Goal: Information Seeking & Learning: Learn about a topic

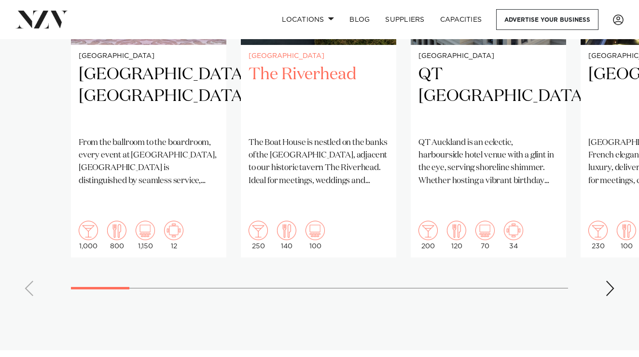
scroll to position [848, 0]
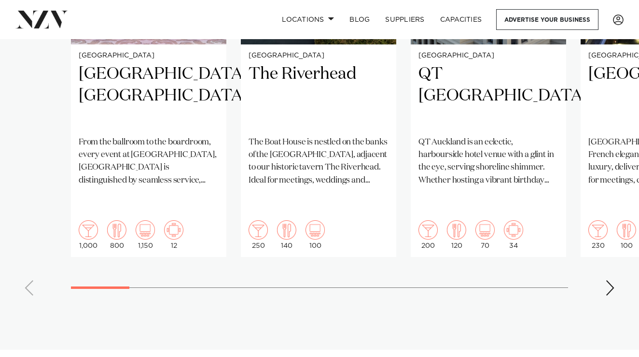
click at [608, 280] on div "Next slide" at bounding box center [611, 287] width 10 height 15
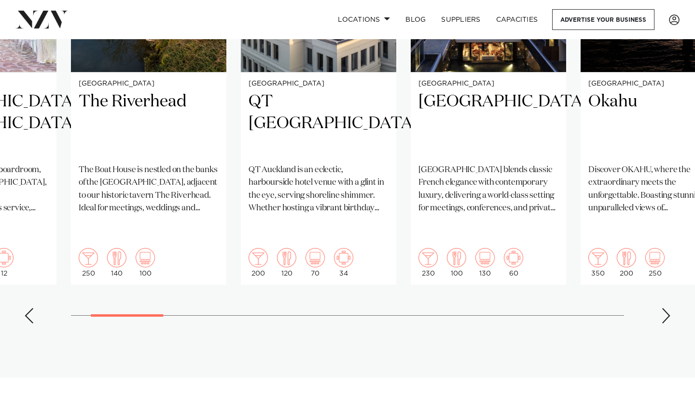
scroll to position [852, 0]
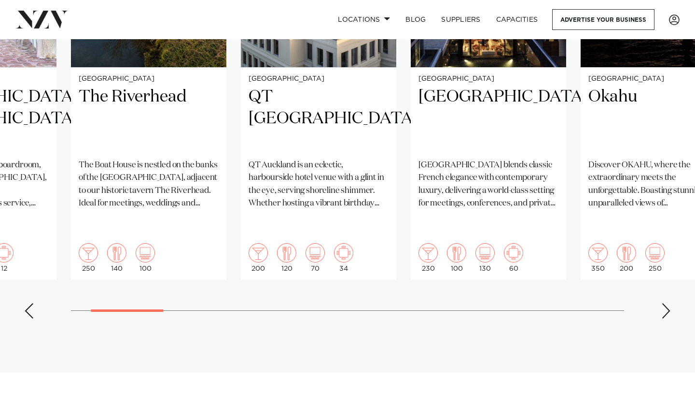
click at [639, 303] on div "Next slide" at bounding box center [667, 310] width 10 height 15
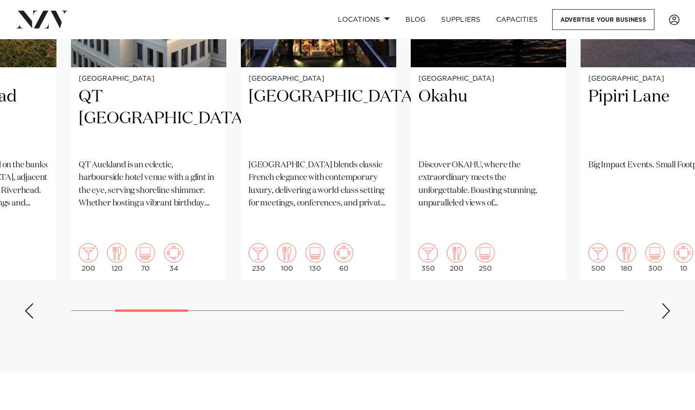
click at [639, 303] on div "Next slide" at bounding box center [667, 310] width 10 height 15
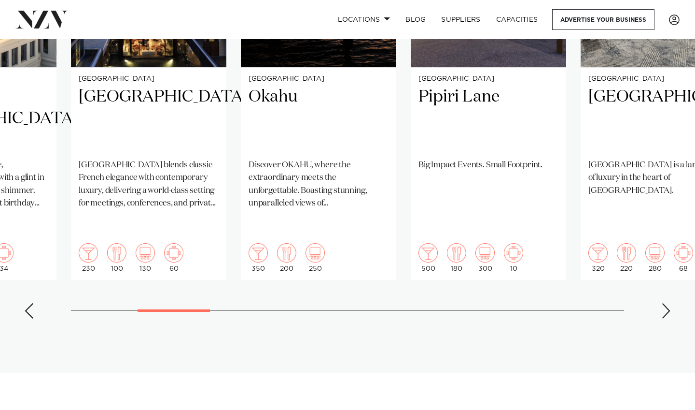
click at [639, 303] on div "Next slide" at bounding box center [667, 310] width 10 height 15
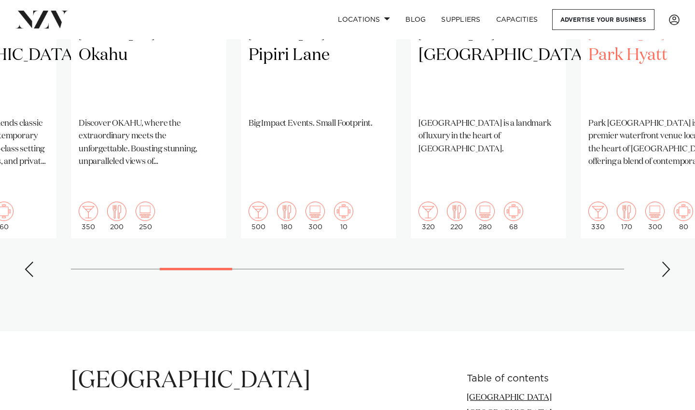
scroll to position [893, 0]
click at [639, 261] on div "Next slide" at bounding box center [667, 268] width 10 height 15
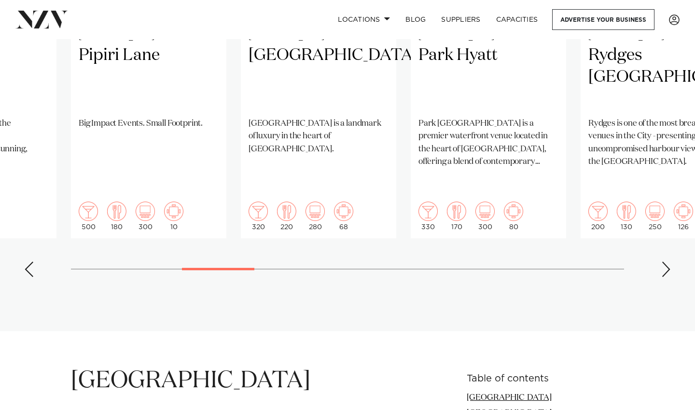
click at [639, 261] on div "Next slide" at bounding box center [667, 268] width 10 height 15
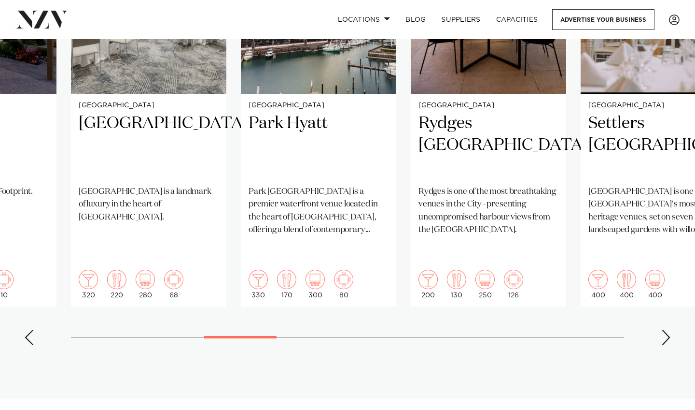
scroll to position [825, 0]
click at [639, 329] on div "Next slide" at bounding box center [667, 336] width 10 height 15
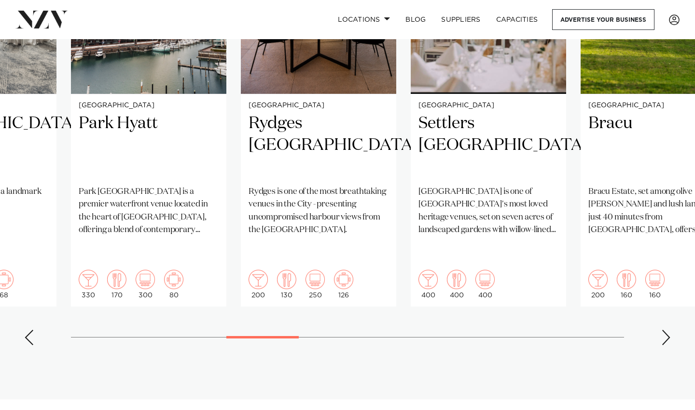
click at [639, 329] on div "Next slide" at bounding box center [667, 336] width 10 height 15
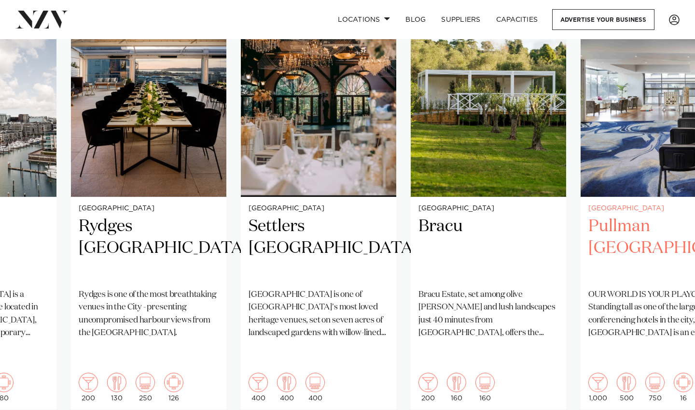
scroll to position [734, 0]
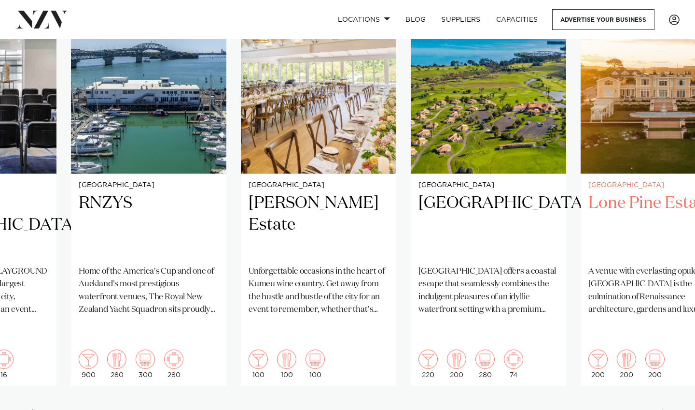
scroll to position [0, 0]
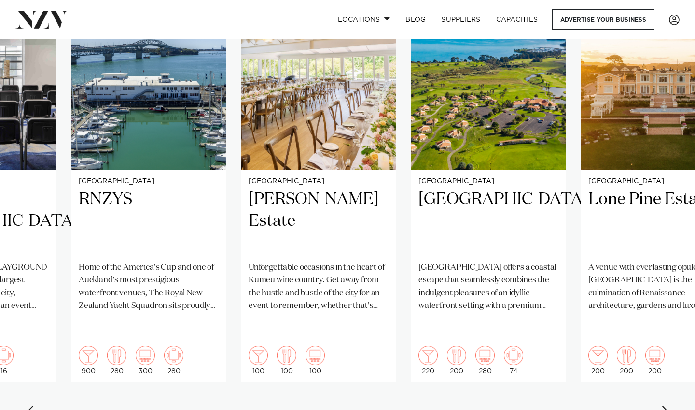
click at [639, 356] on div "Next slide" at bounding box center [667, 412] width 10 height 15
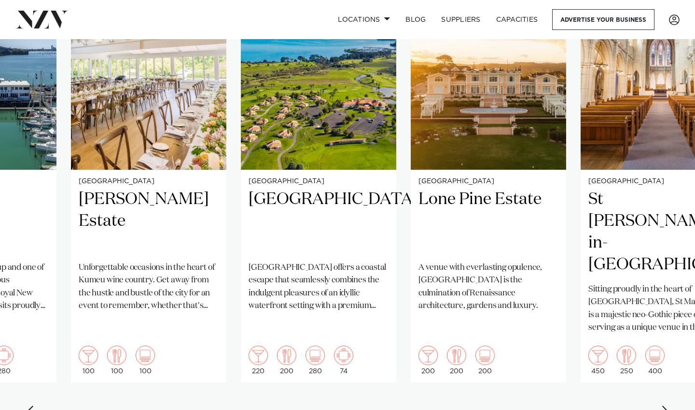
click at [639, 356] on div "Next slide" at bounding box center [667, 412] width 10 height 15
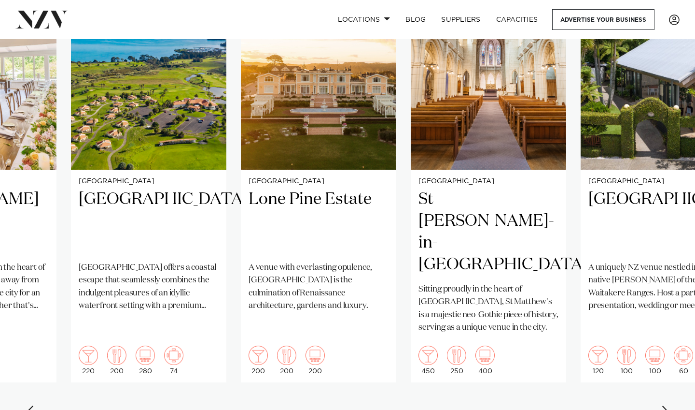
click at [639, 356] on div "Next slide" at bounding box center [667, 412] width 10 height 15
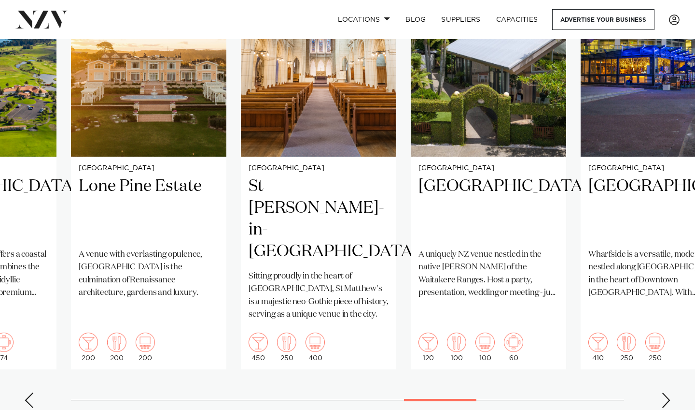
click at [639, 356] on div "Next slide" at bounding box center [667, 399] width 10 height 15
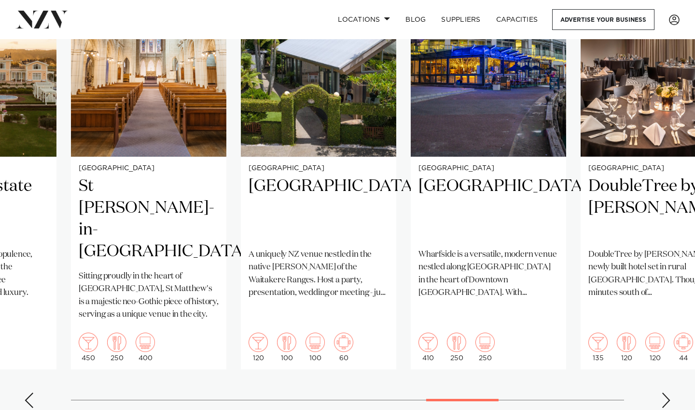
click at [639, 356] on div "Next slide" at bounding box center [667, 399] width 10 height 15
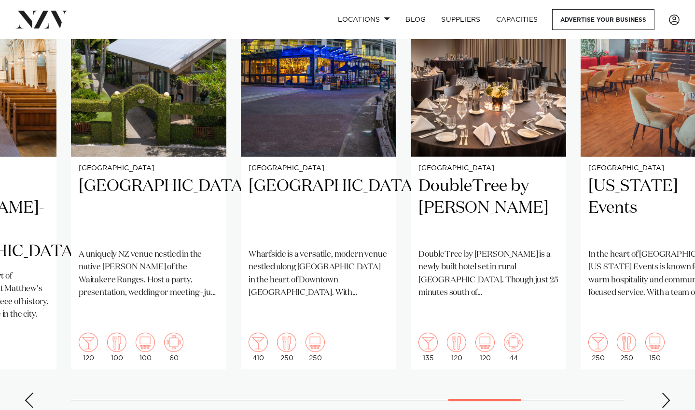
click at [639, 356] on div "Next slide" at bounding box center [667, 399] width 10 height 15
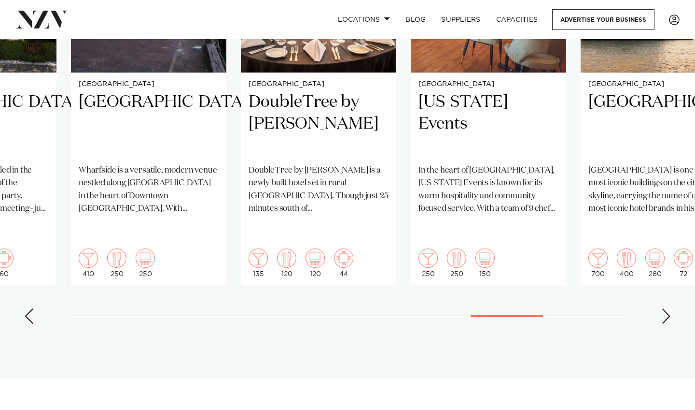
click at [639, 286] on swiper-container "Auckland Cordis, Auckland From the ballroom to the boardroom, every event at Co…" at bounding box center [347, 97] width 695 height 467
click at [639, 308] on div "Next slide" at bounding box center [667, 315] width 10 height 15
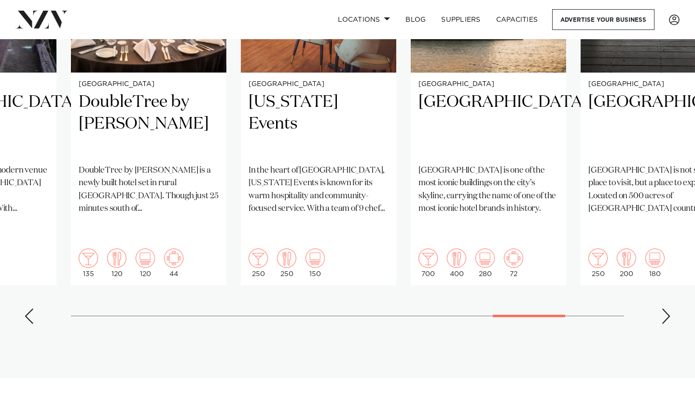
click at [639, 308] on div "Next slide" at bounding box center [667, 315] width 10 height 15
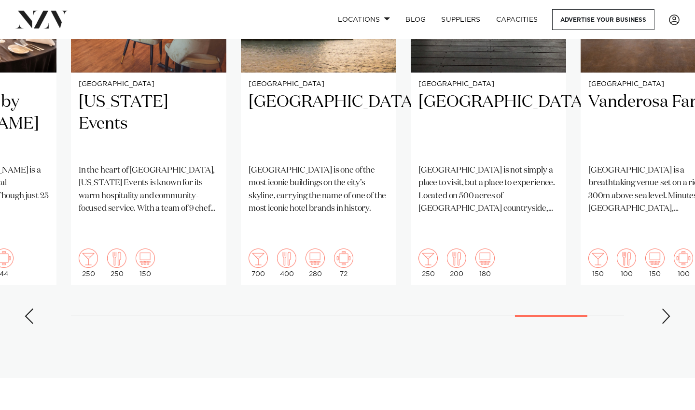
click at [639, 308] on div "Next slide" at bounding box center [667, 315] width 10 height 15
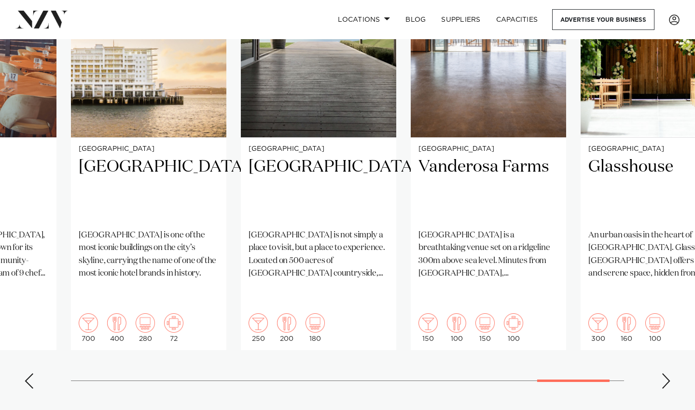
click at [639, 356] on div "Next slide" at bounding box center [667, 380] width 10 height 15
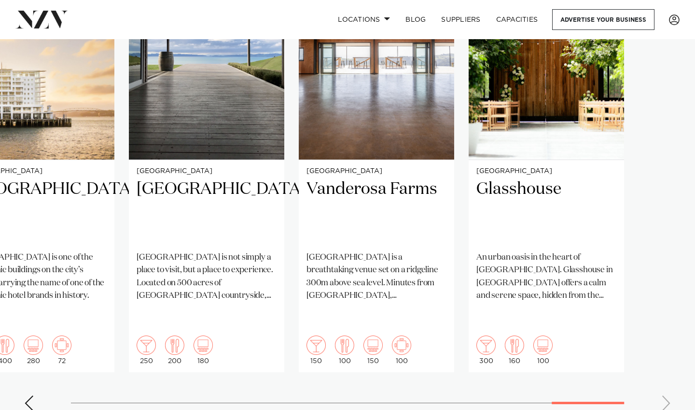
scroll to position [780, 0]
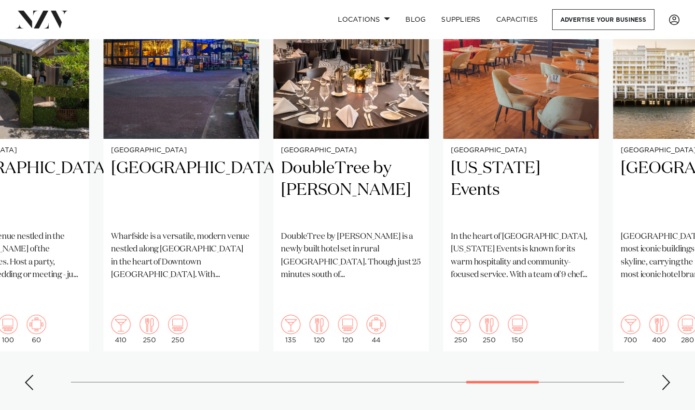
click at [503, 356] on div at bounding box center [347, 382] width 553 height 0
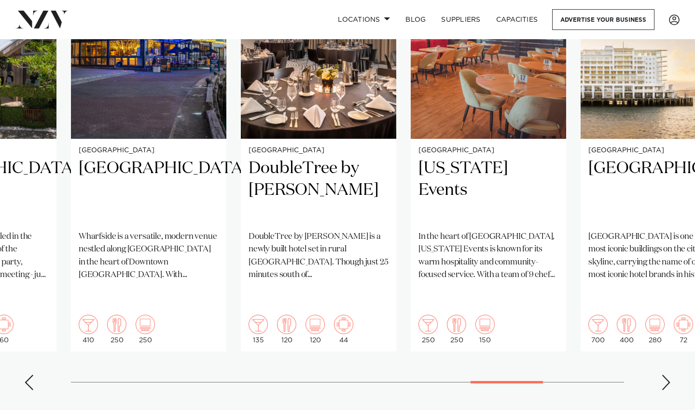
click at [402, 340] on swiper-container "Auckland Cordis, Auckland From the ballroom to the boardroom, every event at Co…" at bounding box center [347, 163] width 695 height 467
click at [409, 345] on swiper-container "Auckland Cordis, Auckland From the ballroom to the boardroom, every event at Co…" at bounding box center [347, 163] width 695 height 467
click at [419, 343] on swiper-container "Auckland Cordis, Auckland From the ballroom to the boardroom, every event at Co…" at bounding box center [347, 163] width 695 height 467
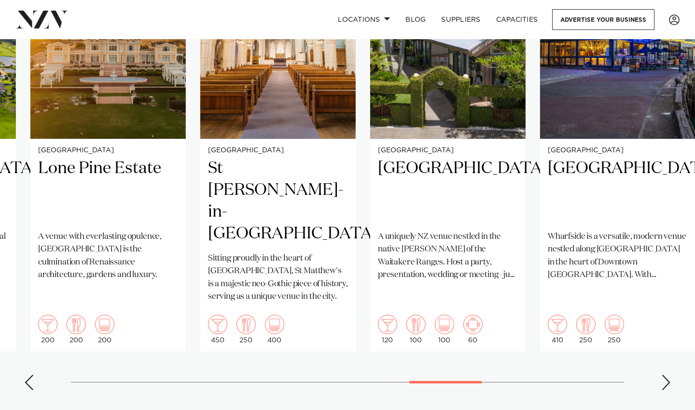
click at [418, 356] on section "Featured venues Auckland Cordis, Auckland From the ballroom to the boardroom, e…" at bounding box center [347, 143] width 695 height 601
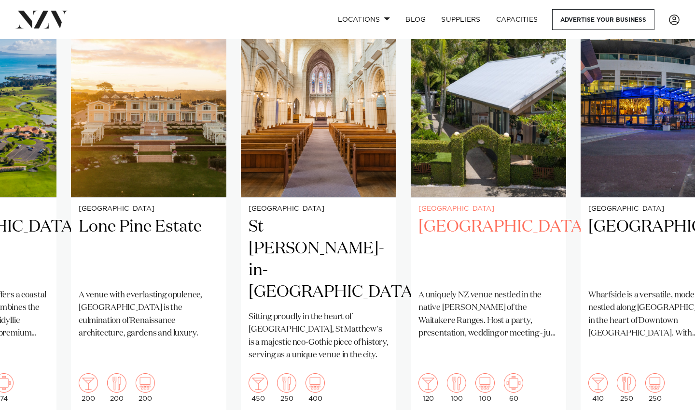
scroll to position [723, 0]
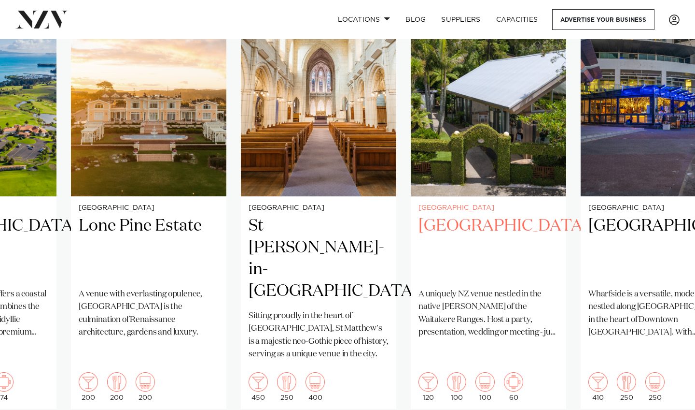
click at [493, 164] on img "18 / 25" at bounding box center [489, 91] width 156 height 209
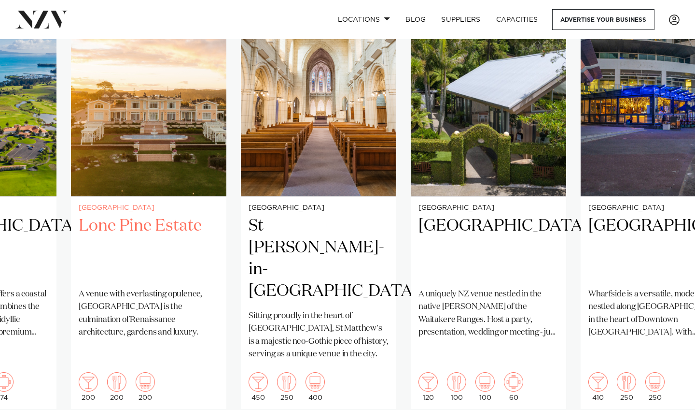
click at [180, 128] on img "16 / 25" at bounding box center [149, 91] width 156 height 209
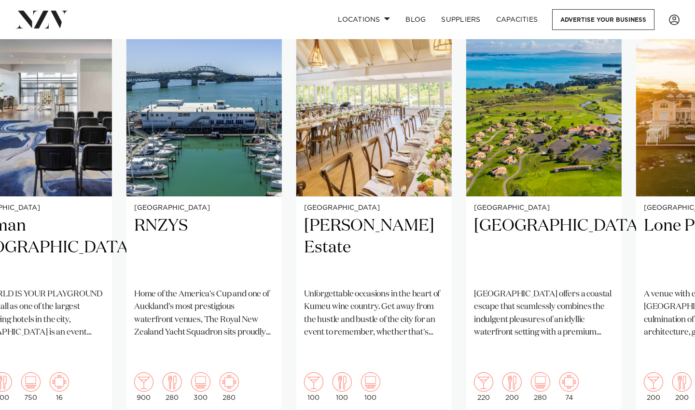
click at [338, 356] on swiper-container "Auckland Cordis, Auckland From the ballroom to the boardroom, every event at Co…" at bounding box center [347, 220] width 695 height 467
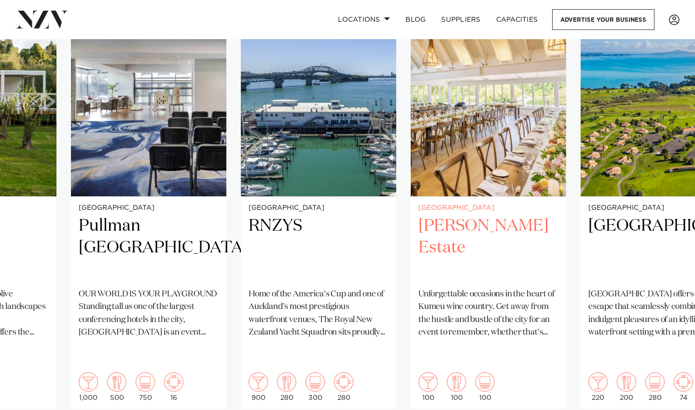
click at [471, 158] on img "14 / 25" at bounding box center [489, 91] width 156 height 209
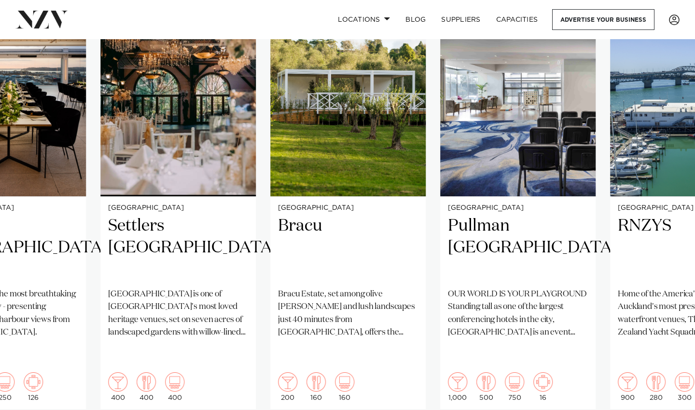
click at [301, 356] on swiper-container "Auckland Cordis, Auckland From the ballroom to the boardroom, every event at Co…" at bounding box center [347, 220] width 695 height 467
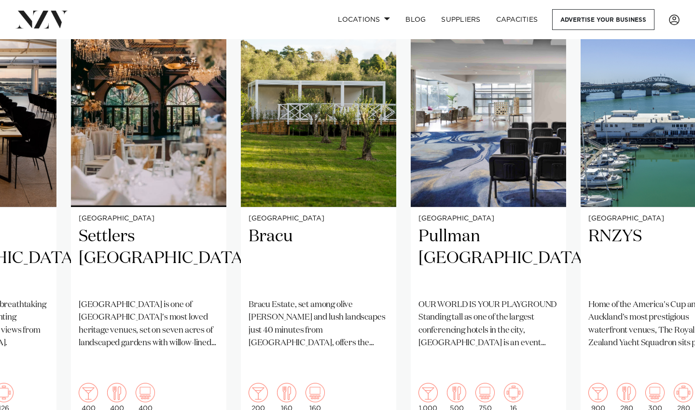
scroll to position [706, 0]
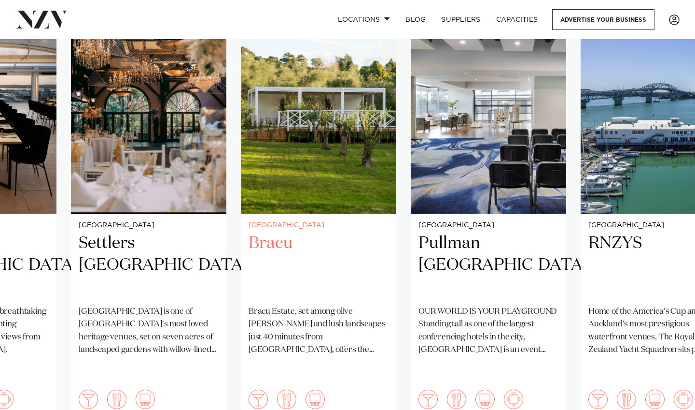
click at [347, 149] on img "11 / 25" at bounding box center [319, 109] width 156 height 209
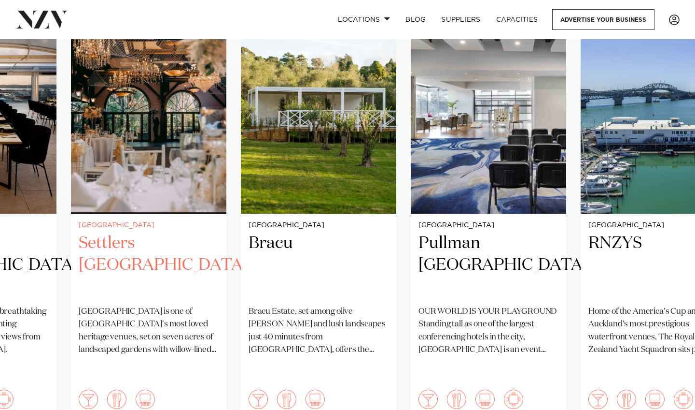
click at [150, 170] on img "10 / 25" at bounding box center [149, 109] width 156 height 209
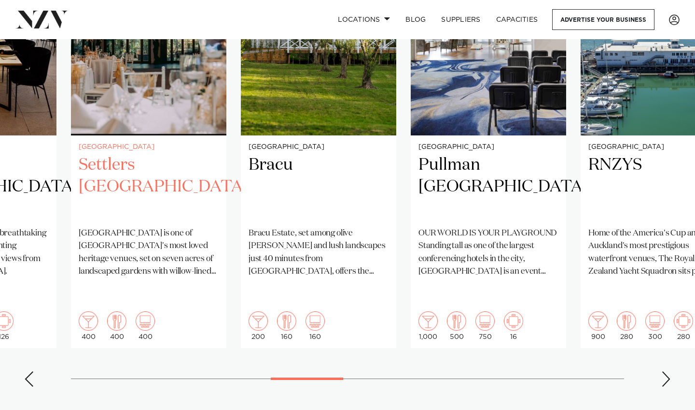
scroll to position [788, 0]
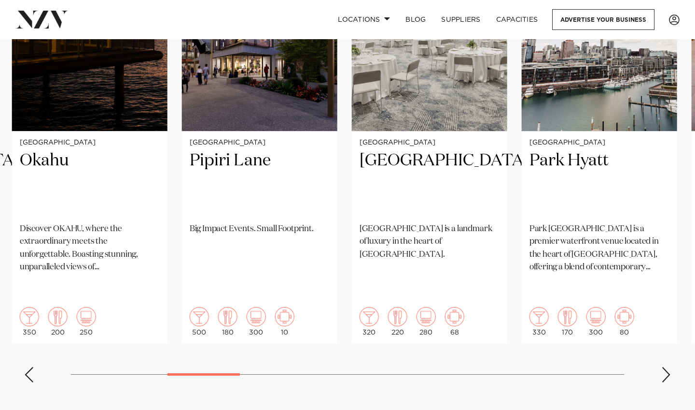
click at [188, 342] on swiper-container "Auckland Cordis, Auckland From the ballroom to the boardroom, every event at Co…" at bounding box center [347, 155] width 695 height 467
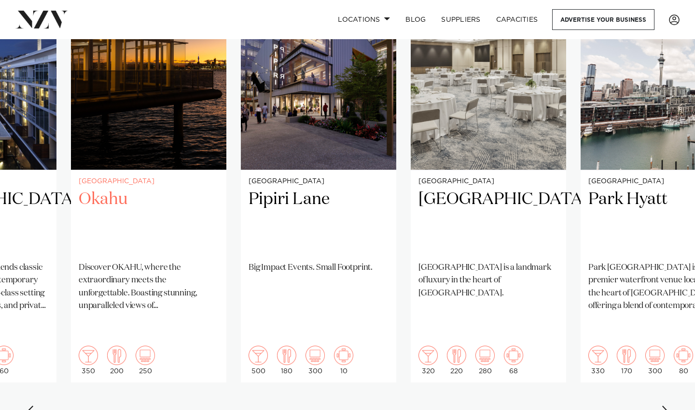
scroll to position [765, 0]
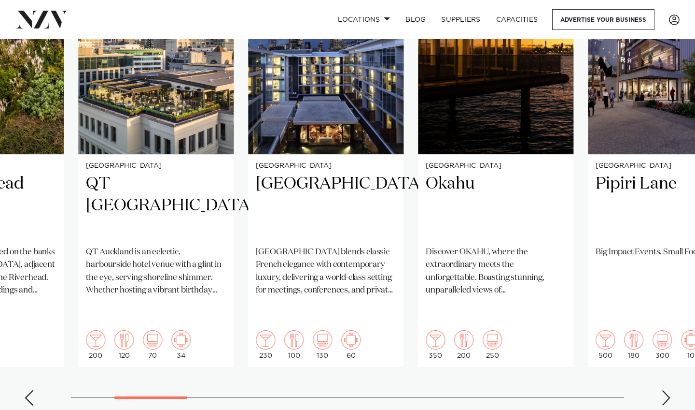
click at [142, 356] on swiper-container "Auckland Cordis, Auckland From the ballroom to the boardroom, every event at Co…" at bounding box center [347, 178] width 695 height 467
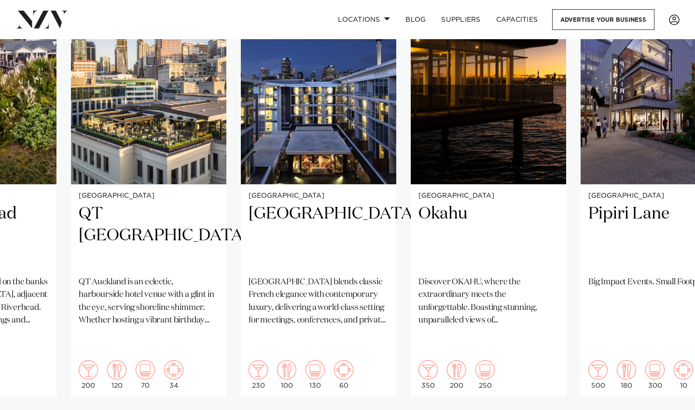
scroll to position [733, 0]
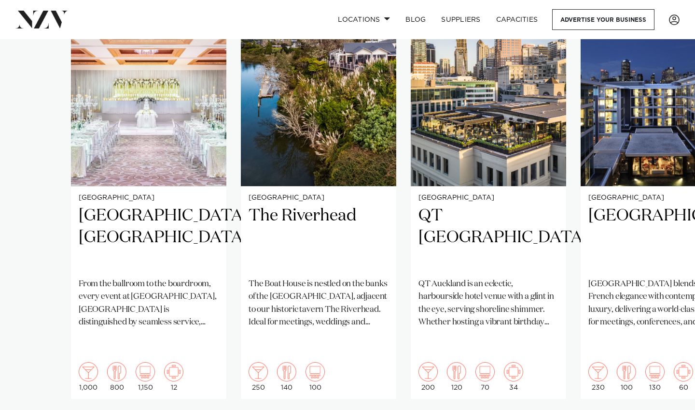
click at [100, 356] on swiper-container "Auckland Cordis, Auckland From the ballroom to the boardroom, every event at Co…" at bounding box center [347, 210] width 695 height 467
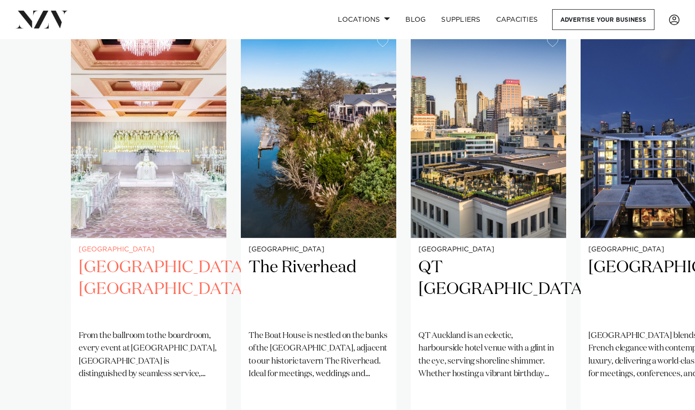
scroll to position [680, 0]
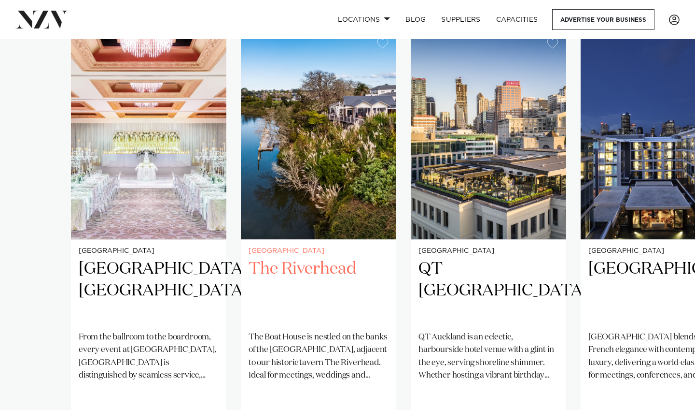
click at [311, 184] on img "2 / 25" at bounding box center [319, 134] width 156 height 209
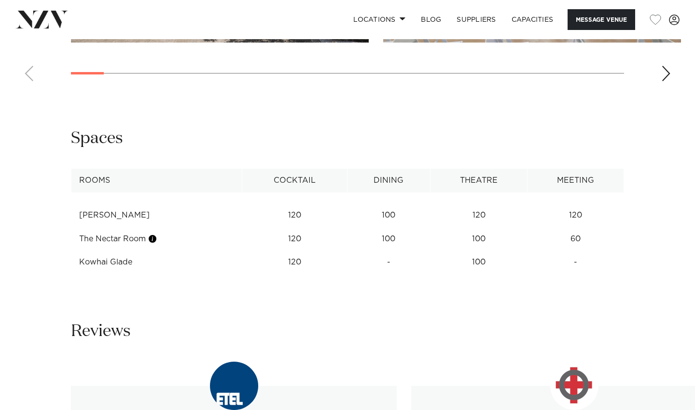
scroll to position [1404, 0]
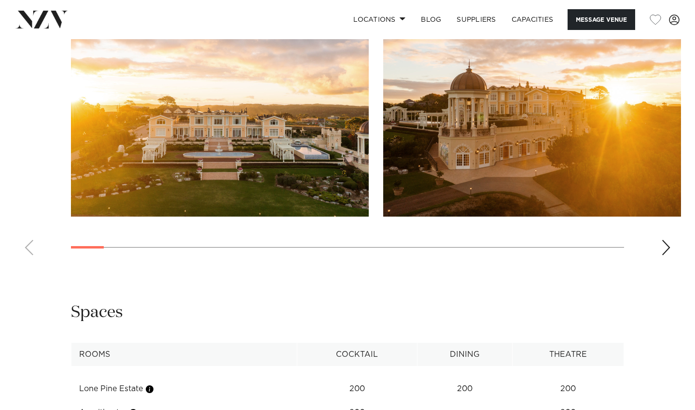
scroll to position [960, 0]
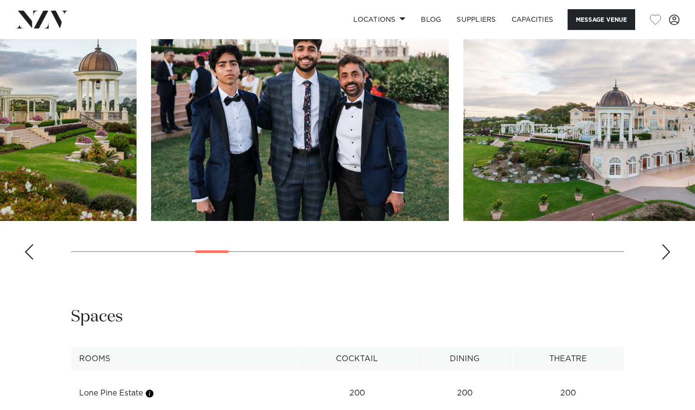
click at [213, 267] on swiper-container at bounding box center [347, 134] width 695 height 265
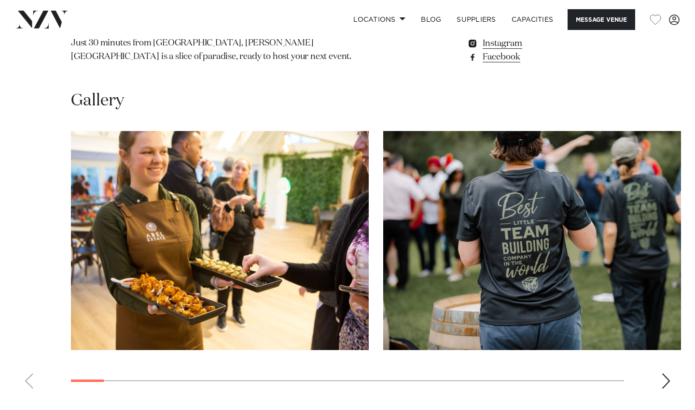
scroll to position [860, 0]
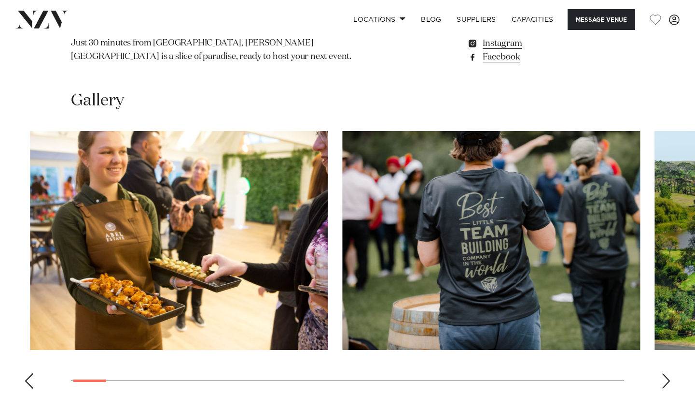
click at [57, 396] on swiper-container at bounding box center [347, 263] width 695 height 265
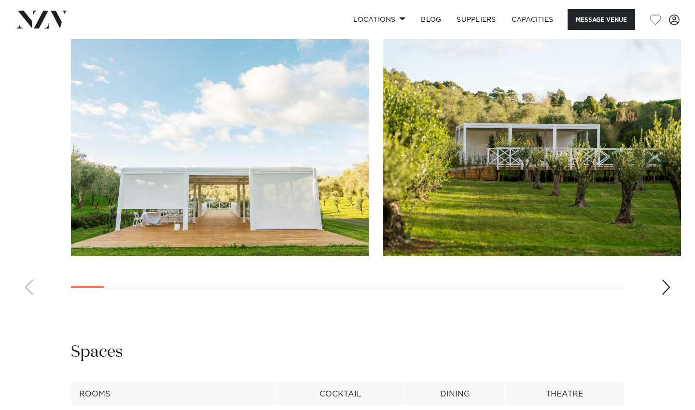
scroll to position [1064, 0]
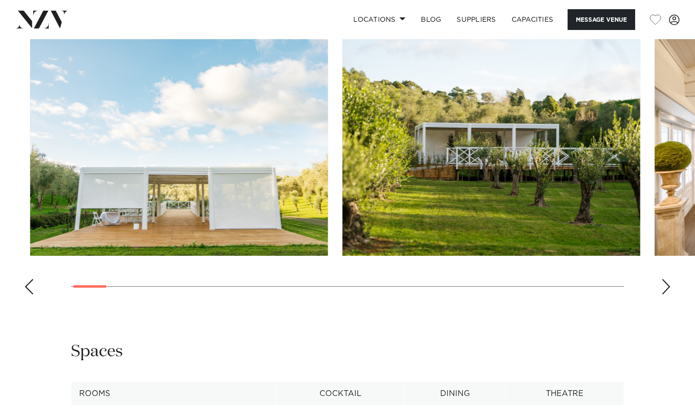
click at [38, 302] on swiper-container at bounding box center [347, 169] width 695 height 265
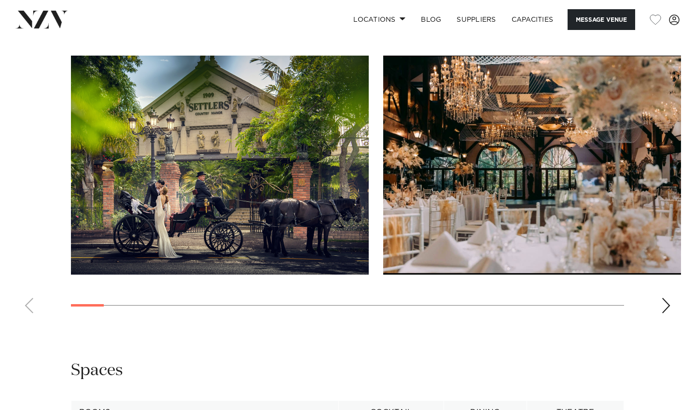
scroll to position [942, 0]
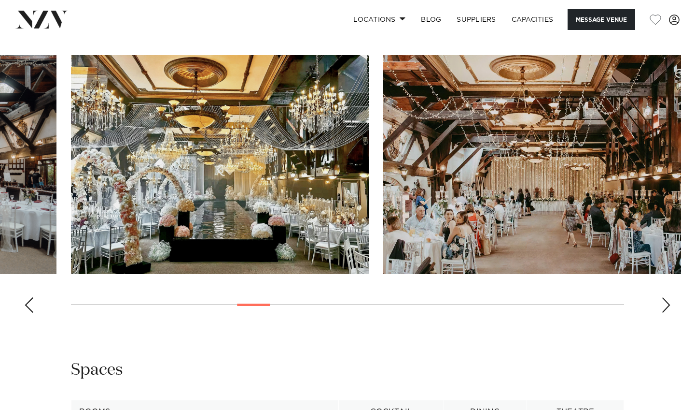
click at [275, 320] on swiper-container at bounding box center [347, 187] width 695 height 265
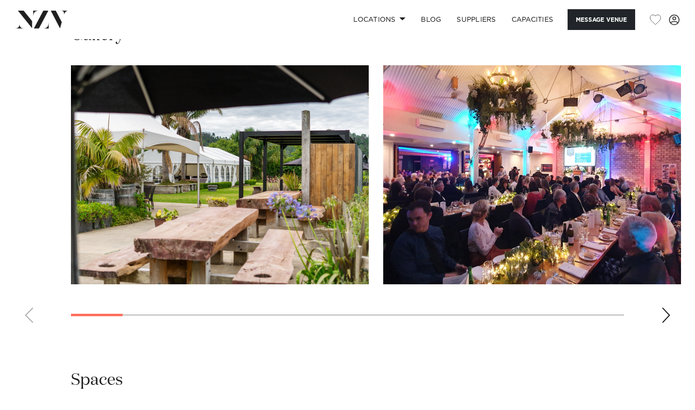
scroll to position [932, 0]
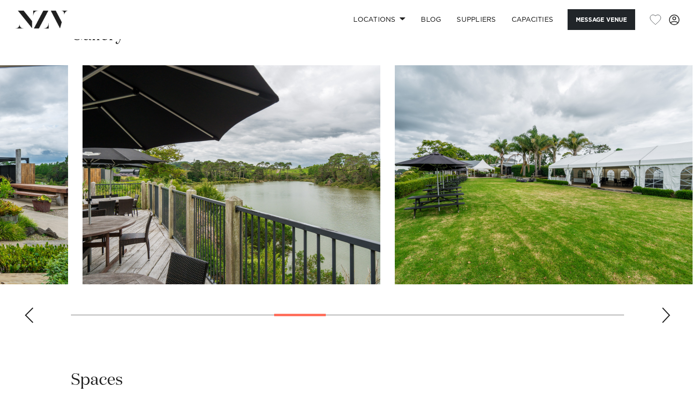
click at [318, 316] on div at bounding box center [300, 314] width 52 height 2
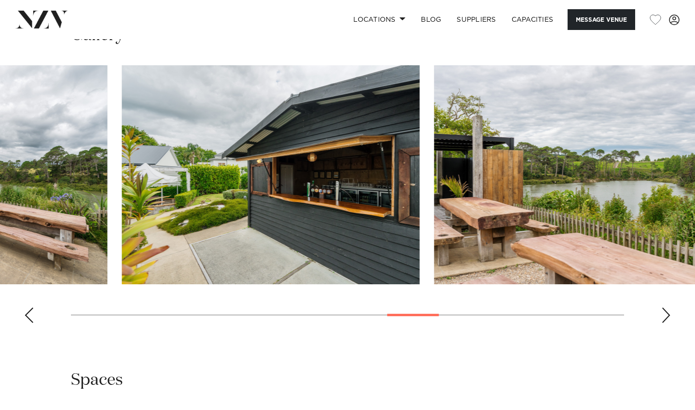
click at [419, 330] on swiper-container at bounding box center [347, 197] width 695 height 265
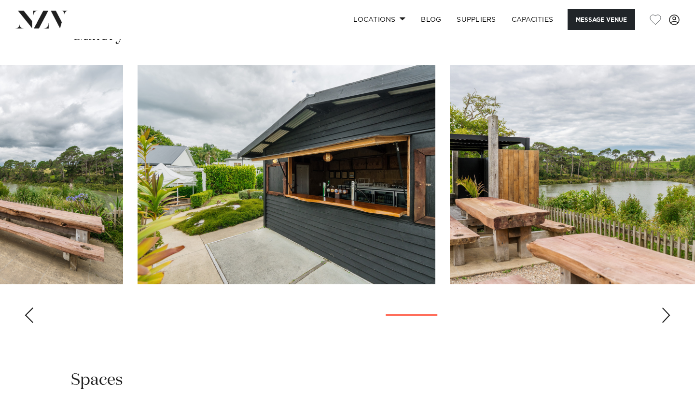
click at [489, 330] on swiper-container at bounding box center [347, 197] width 695 height 265
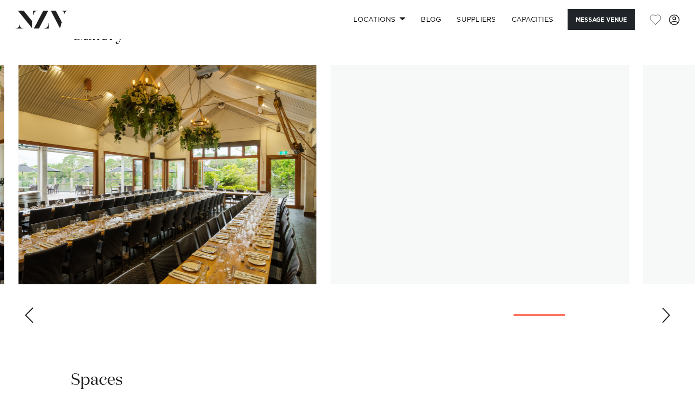
click at [545, 330] on swiper-container at bounding box center [347, 197] width 695 height 265
